Goal: Transaction & Acquisition: Purchase product/service

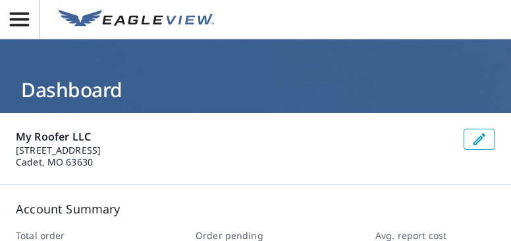
scroll to position [481, 0]
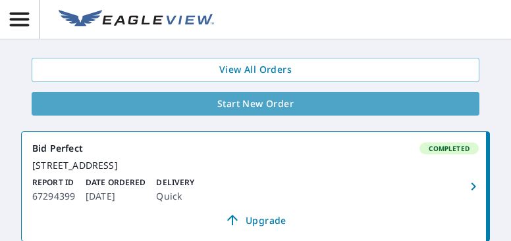
click at [275, 103] on span "Start New Order" at bounding box center [255, 104] width 426 height 16
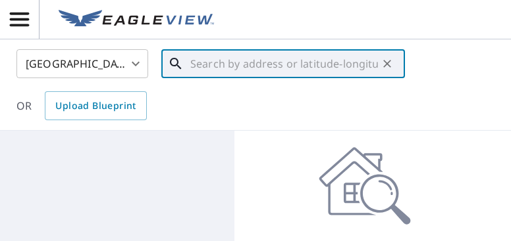
click at [301, 66] on input "text" at bounding box center [284, 63] width 188 height 37
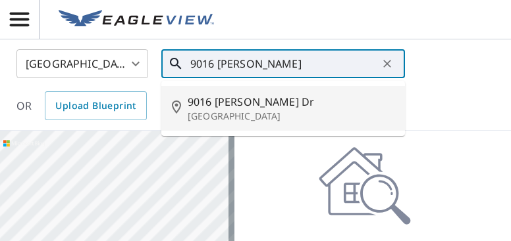
click at [262, 114] on p "[GEOGRAPHIC_DATA]" at bounding box center [291, 116] width 207 height 13
type input "[STREET_ADDRESS][PERSON_NAME]"
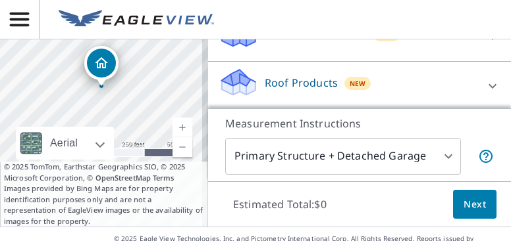
scroll to position [75, 0]
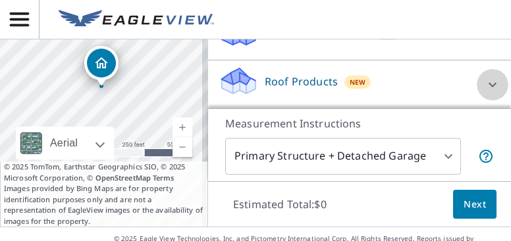
click at [484, 82] on icon at bounding box center [492, 85] width 16 height 16
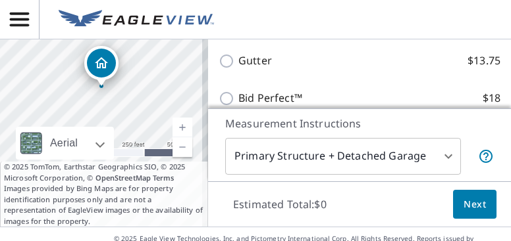
scroll to position [225, 0]
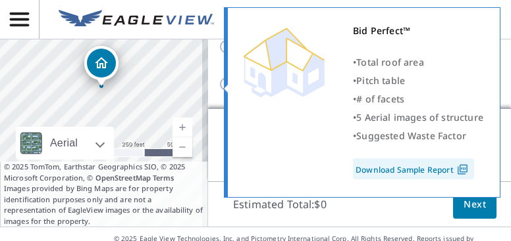
click at [224, 82] on div "Bid Perfect™ • Total roof area • Pitch table • # of facets • 5 Aerial images of…" at bounding box center [362, 102] width 276 height 191
click at [220, 84] on input "Bid Perfect™ $18" at bounding box center [228, 84] width 20 height 16
checkbox input "true"
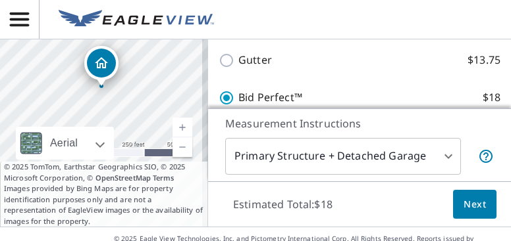
click at [220, 84] on div "Bid Perfect™ $18 Delivery Quick $0 45 ​" at bounding box center [359, 112] width 282 height 66
click at [467, 204] on span "Next" at bounding box center [474, 205] width 22 height 16
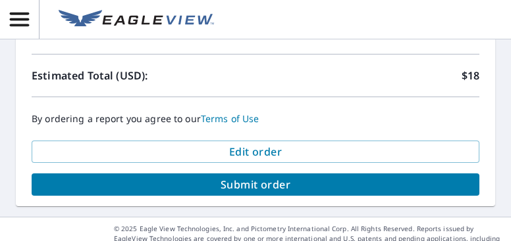
scroll to position [795, 0]
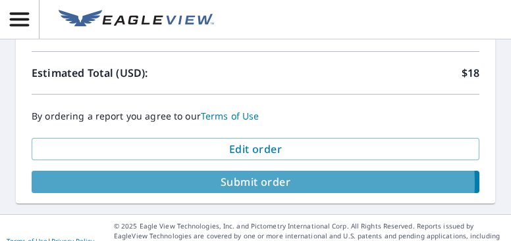
click at [252, 181] on span "Submit order" at bounding box center [255, 182] width 426 height 14
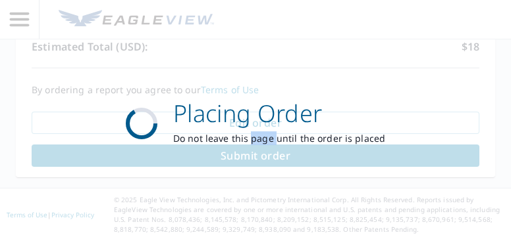
scroll to position [698, 0]
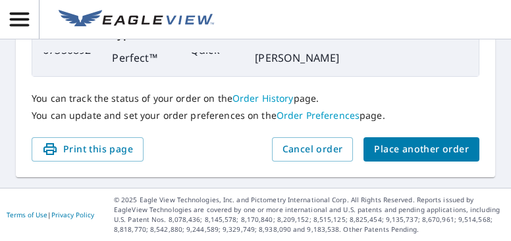
scroll to position [574, 0]
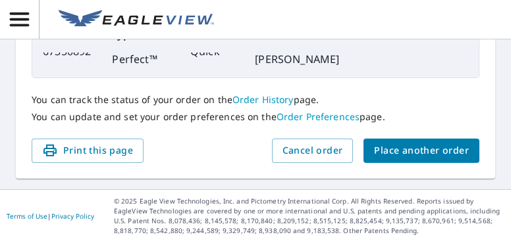
click at [388, 151] on span "Place another order" at bounding box center [421, 151] width 95 height 16
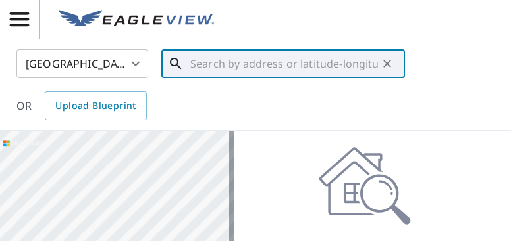
click at [259, 65] on input "text" at bounding box center [284, 63] width 188 height 37
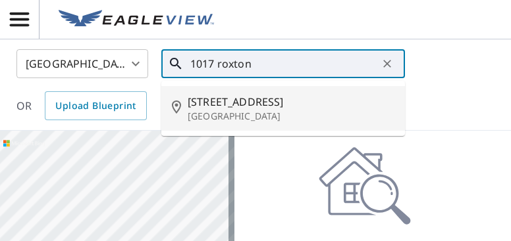
click at [228, 103] on span "[STREET_ADDRESS]" at bounding box center [291, 102] width 207 height 16
type input "[STREET_ADDRESS]"
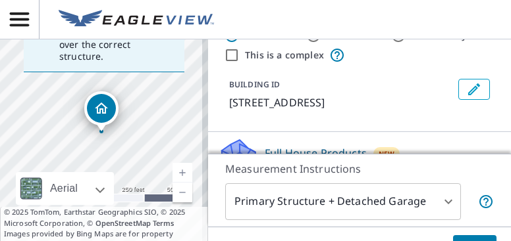
scroll to position [14, 0]
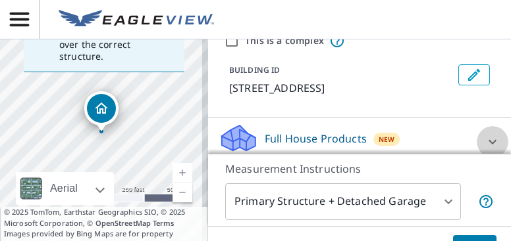
click at [484, 143] on icon at bounding box center [492, 142] width 16 height 16
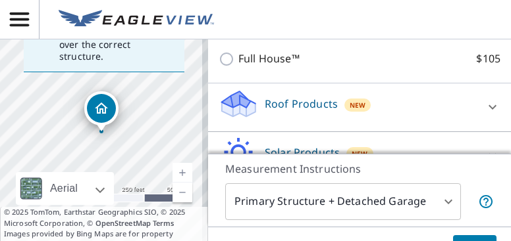
scroll to position [146, 0]
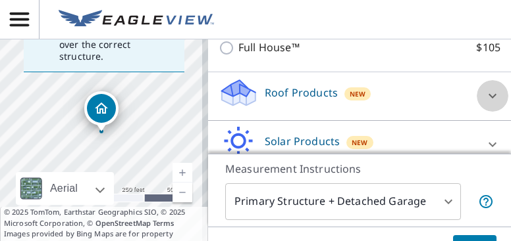
click at [488, 95] on icon at bounding box center [492, 96] width 8 height 5
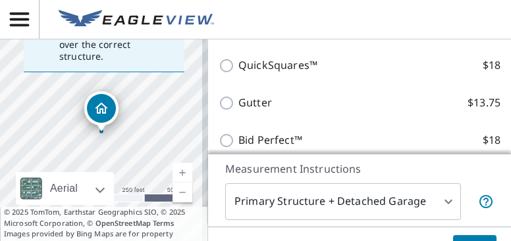
scroll to position [266, 0]
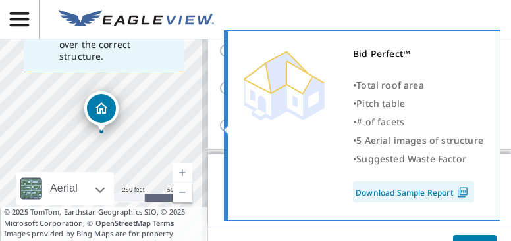
click at [221, 128] on span at bounding box center [224, 130] width 7 height 9
click at [218, 127] on input "Bid Perfect™ $18" at bounding box center [228, 126] width 20 height 16
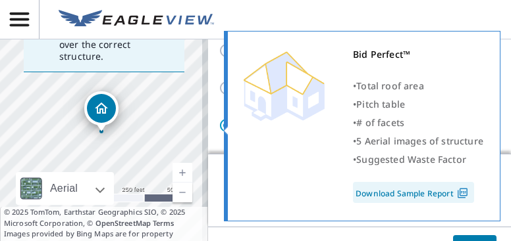
click at [218, 127] on input "Bid Perfect™ $18" at bounding box center [228, 126] width 20 height 16
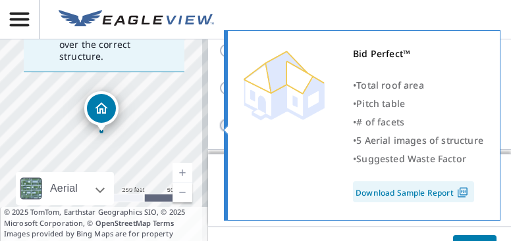
click at [218, 127] on input "Bid Perfect™ $18" at bounding box center [228, 126] width 20 height 16
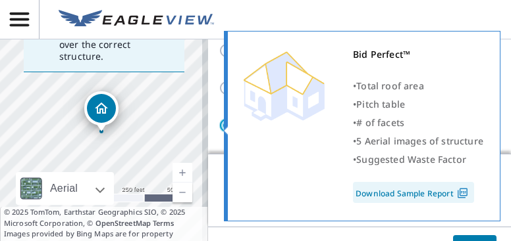
click at [218, 127] on input "Bid Perfect™ $18" at bounding box center [228, 126] width 20 height 16
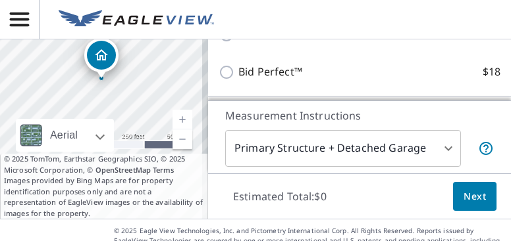
scroll to position [195, 0]
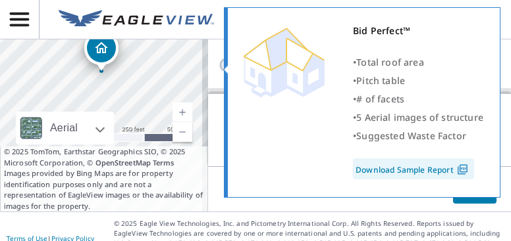
click at [218, 67] on input "Bid Perfect™ $18" at bounding box center [228, 65] width 20 height 16
checkbox input "true"
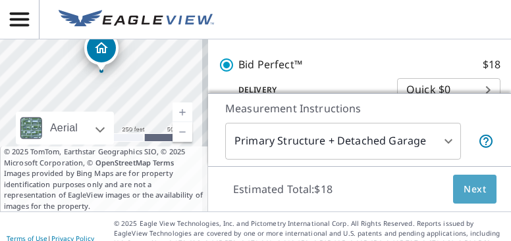
click at [473, 188] on span "Next" at bounding box center [474, 190] width 22 height 16
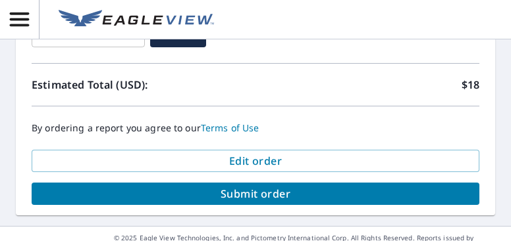
scroll to position [819, 0]
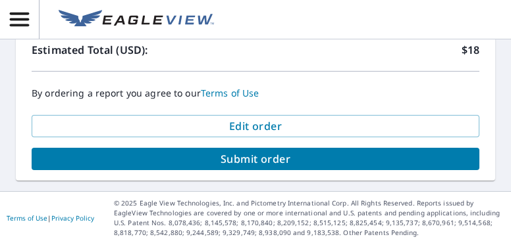
drag, startPoint x: 284, startPoint y: 169, endPoint x: 274, endPoint y: 153, distance: 18.6
click at [274, 153] on div "Order Summary Bid Perfect™ $18 Quick Delivery $0 Have a promo code? ​ Apply Est…" at bounding box center [255, 24] width 479 height 314
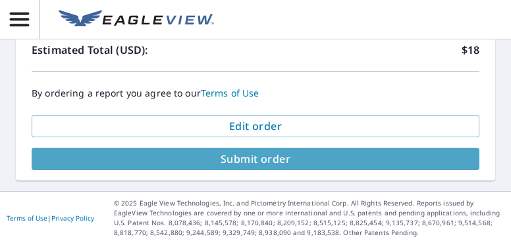
click at [274, 153] on span "Submit order" at bounding box center [255, 159] width 426 height 14
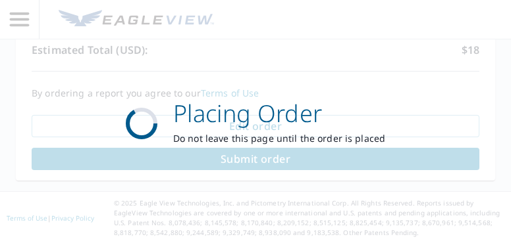
scroll to position [721, 0]
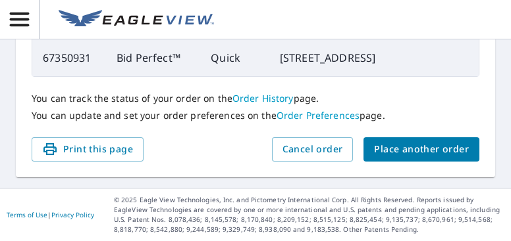
scroll to position [574, 0]
click at [18, 22] on icon "button" at bounding box center [19, 19] width 23 height 23
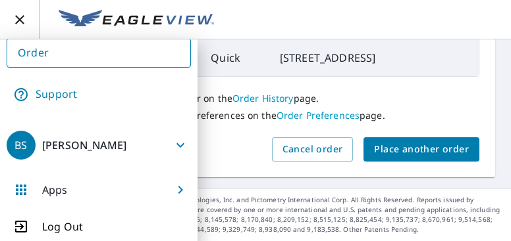
scroll to position [117, 0]
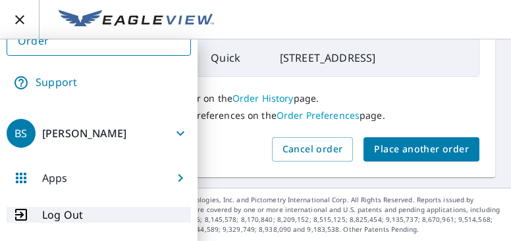
click at [61, 212] on p "Log Out" at bounding box center [62, 215] width 41 height 16
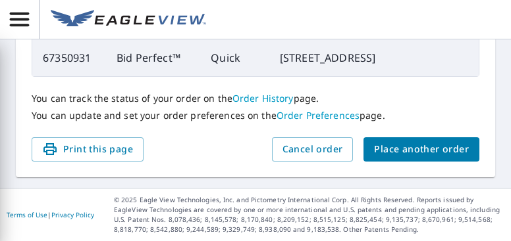
scroll to position [43, 0]
